Goal: Task Accomplishment & Management: Use online tool/utility

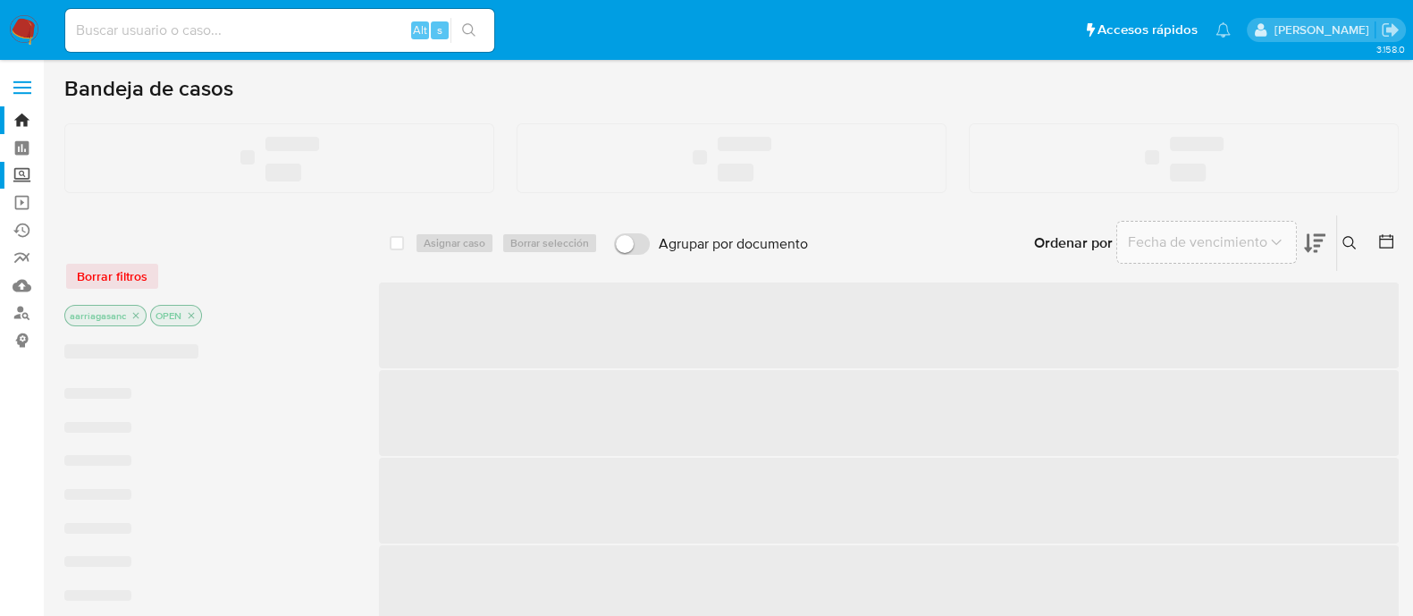
click at [8, 175] on label "Screening" at bounding box center [106, 176] width 213 height 28
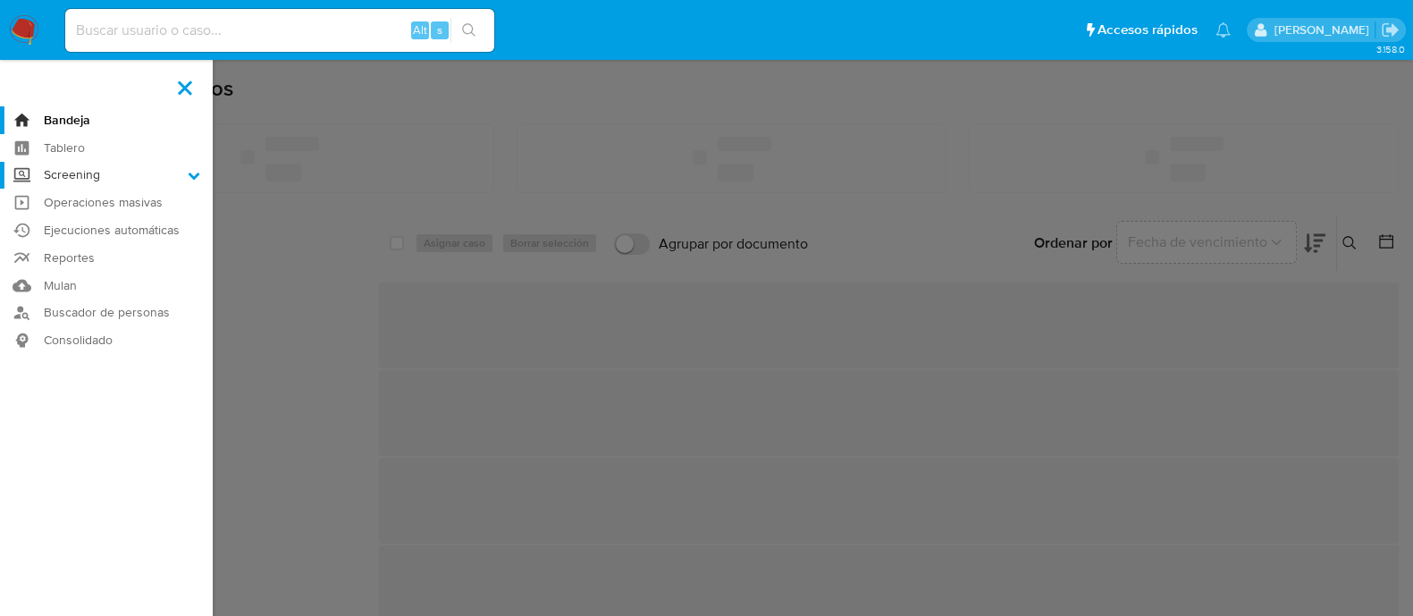
click at [0, 0] on input "Screening" at bounding box center [0, 0] width 0 height 0
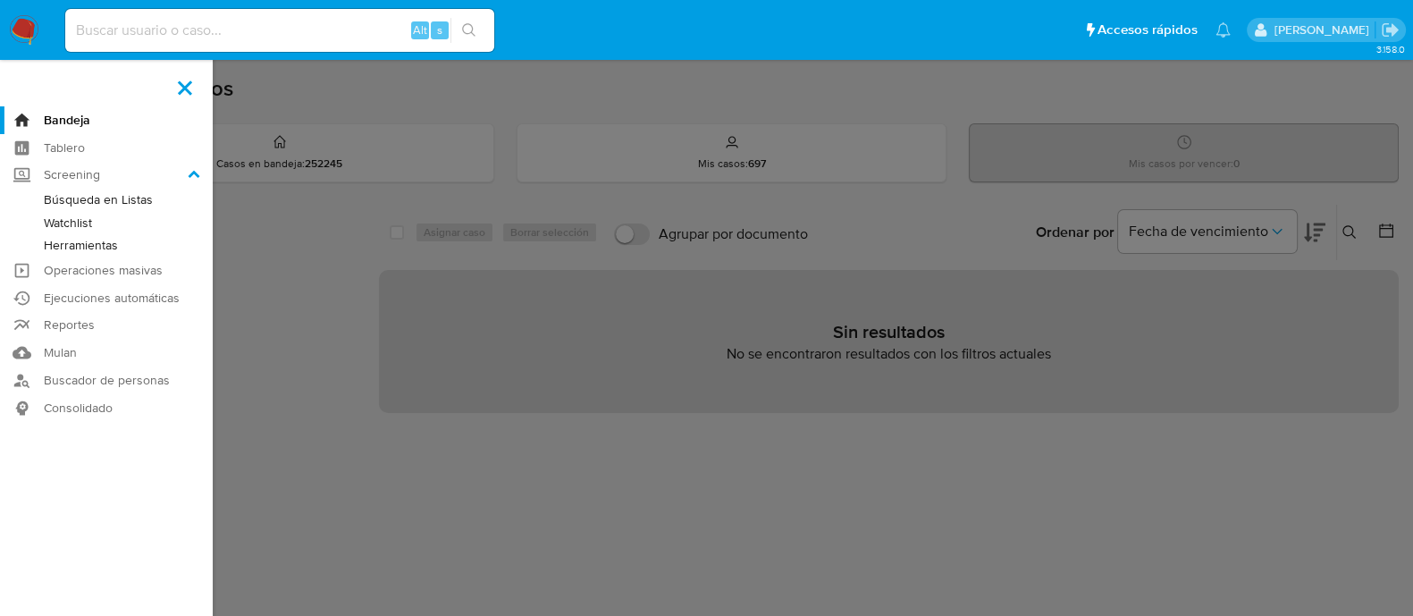
click at [70, 221] on link "Watchlist" at bounding box center [106, 223] width 213 height 22
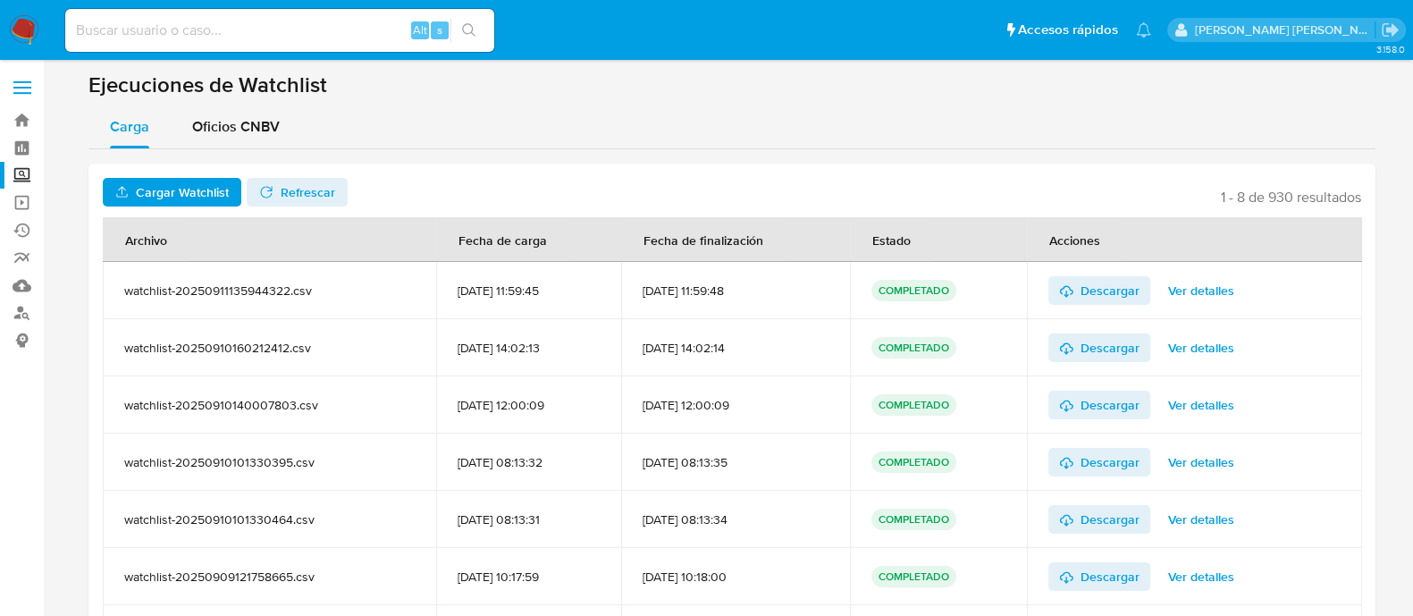
click at [163, 180] on span "Cargar Watchlist" at bounding box center [182, 192] width 93 height 29
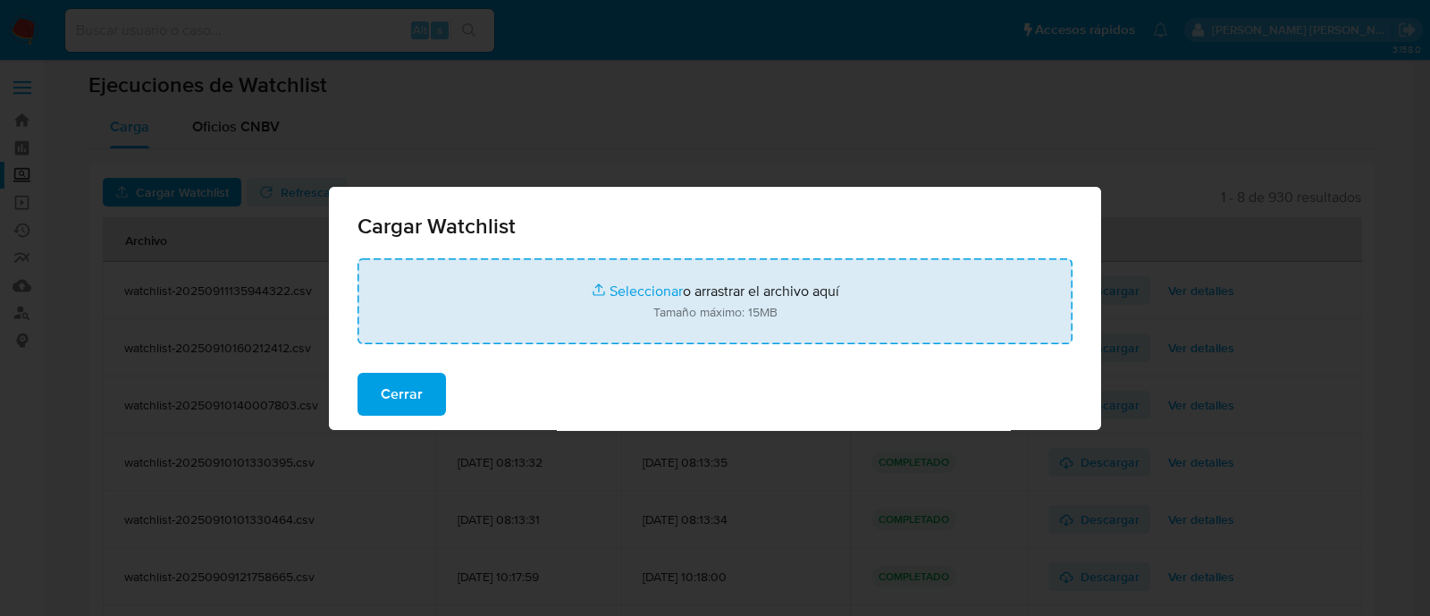
drag, startPoint x: 411, startPoint y: 382, endPoint x: 375, endPoint y: 344, distance: 52.5
click at [411, 382] on span "Cerrar" at bounding box center [402, 394] width 42 height 39
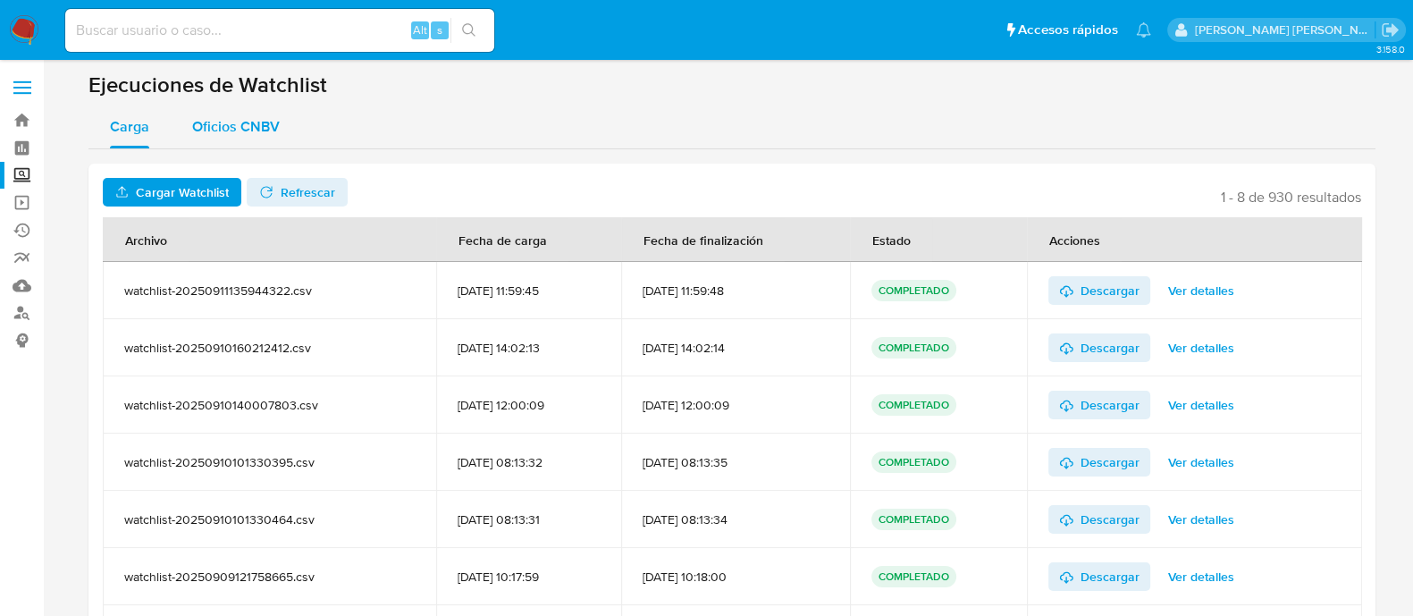
click at [253, 127] on span "Oficios CNBV" at bounding box center [236, 126] width 88 height 21
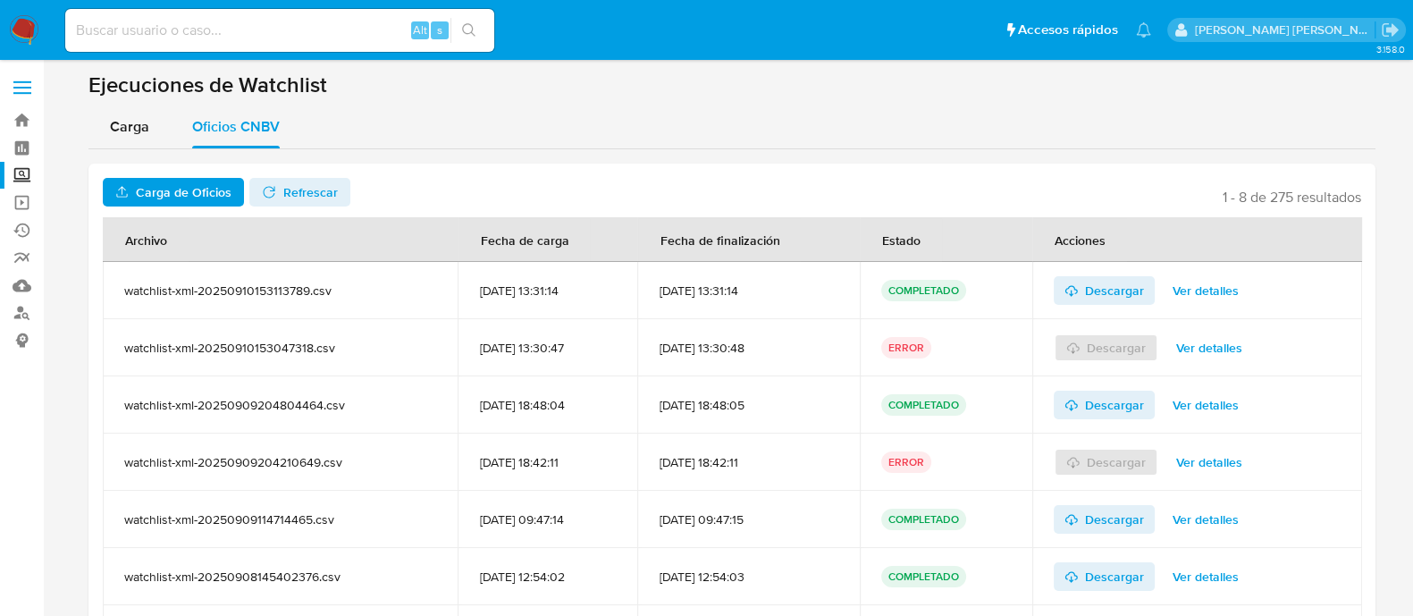
click at [170, 183] on span "Carga de Oficios" at bounding box center [184, 192] width 96 height 29
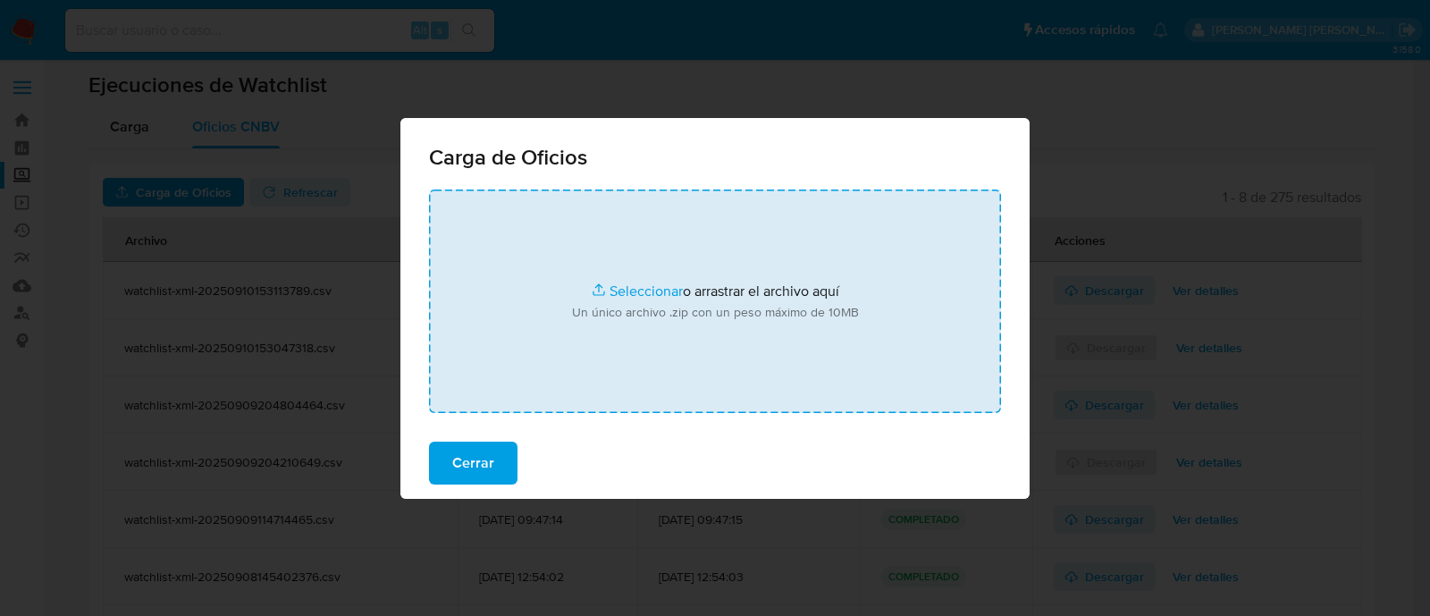
click at [644, 295] on input "file" at bounding box center [715, 301] width 572 height 223
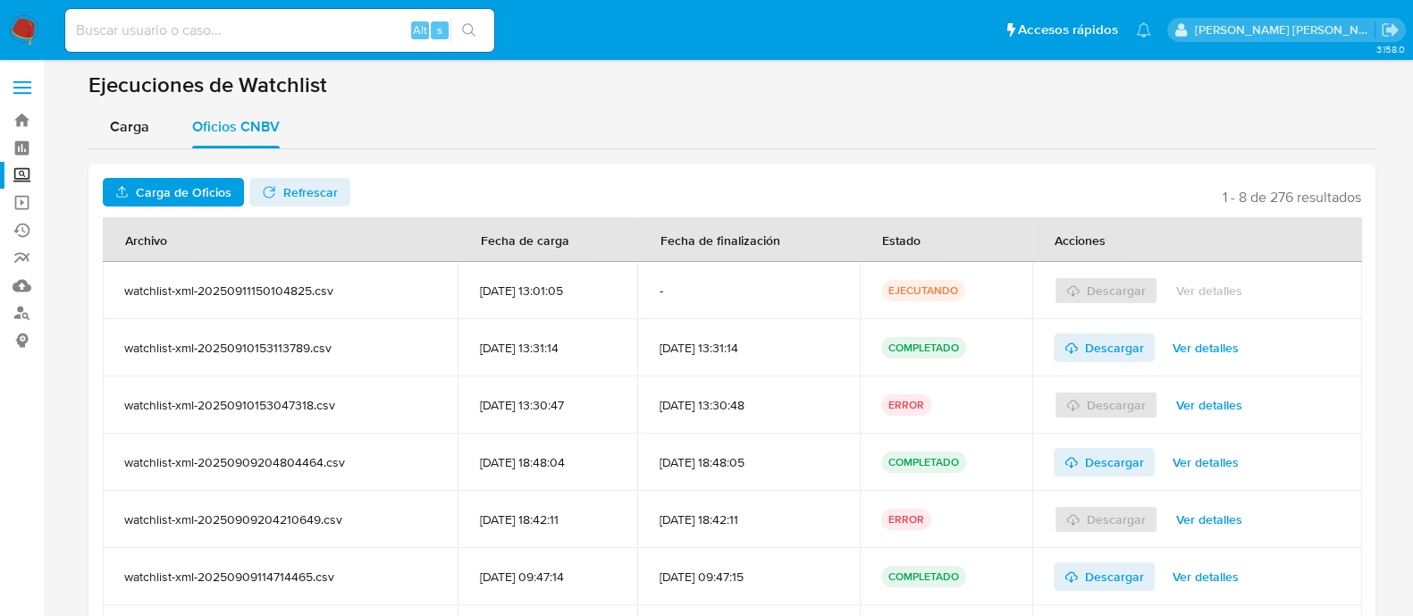
click at [320, 190] on span "Refrescar" at bounding box center [310, 192] width 55 height 29
click at [1122, 299] on span "Descargar" at bounding box center [1114, 290] width 59 height 29
